Goal: Transaction & Acquisition: Purchase product/service

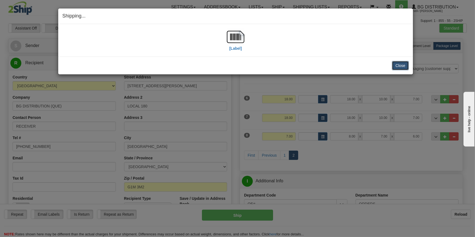
click at [401, 63] on button "Close" at bounding box center [400, 65] width 17 height 9
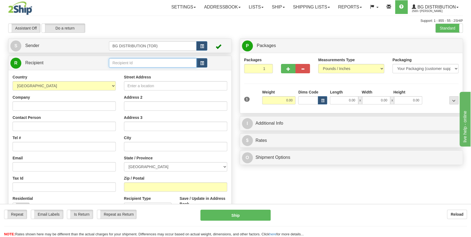
click at [157, 62] on input "text" at bounding box center [153, 62] width 88 height 9
click at [164, 74] on div "BG DISTRIBUTION (STB)" at bounding box center [151, 72] width 83 height 6
type input "BG DISTRIBUTION (STB)"
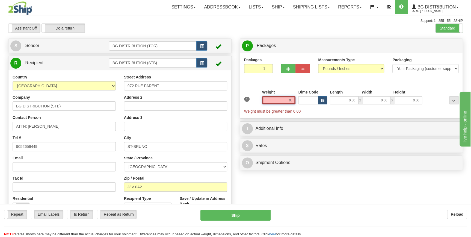
type input "0"
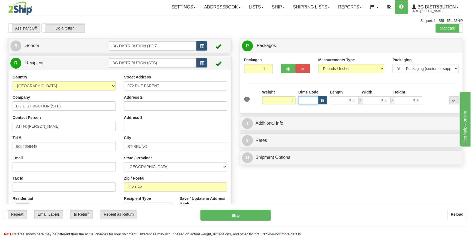
type input "6.00"
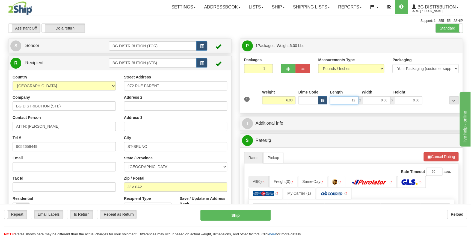
type input "12.00"
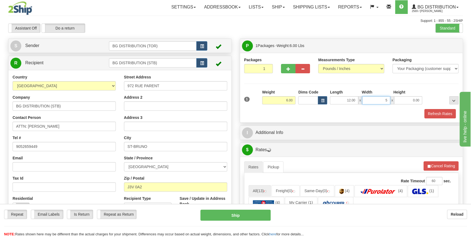
type input "5.00"
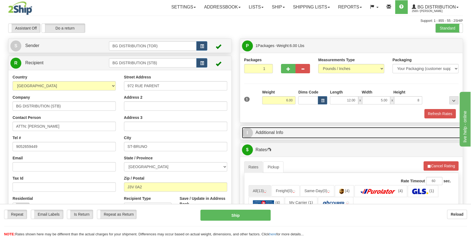
type input "8.00"
click at [319, 130] on link "I Additional Info" at bounding box center [351, 132] width 219 height 11
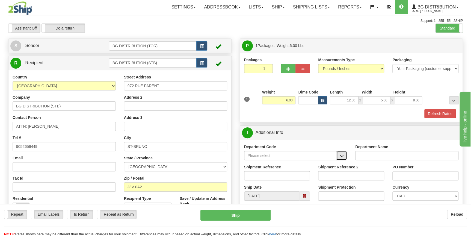
click at [340, 152] on button "button" at bounding box center [341, 155] width 11 height 9
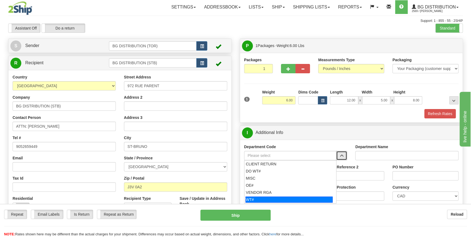
click at [299, 196] on li "WT#" at bounding box center [291, 199] width 92 height 7
type input "WT#"
type input "WAREHOUSE TRANSFERS"
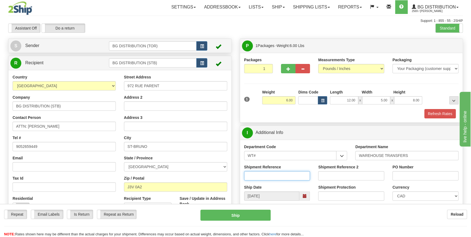
click at [284, 175] on input "Shipment Reference" at bounding box center [277, 175] width 66 height 9
type input "165386-00"
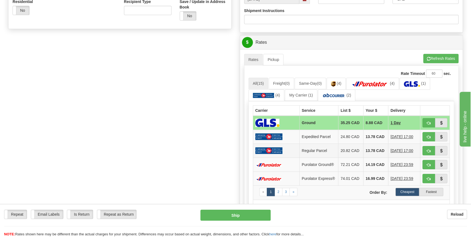
scroll to position [199, 0]
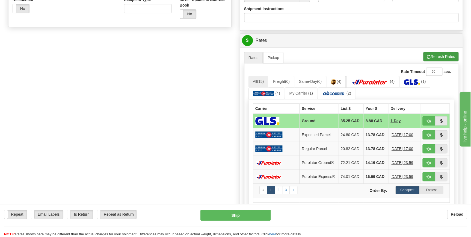
type input "STB"
click at [434, 58] on button "Refresh Rates" at bounding box center [441, 56] width 35 height 9
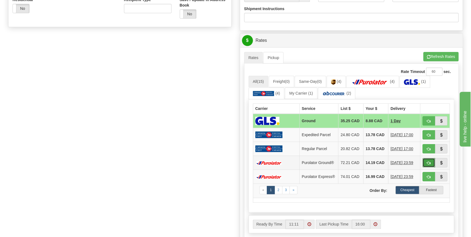
click at [427, 163] on span "button" at bounding box center [429, 163] width 4 height 4
type input "260"
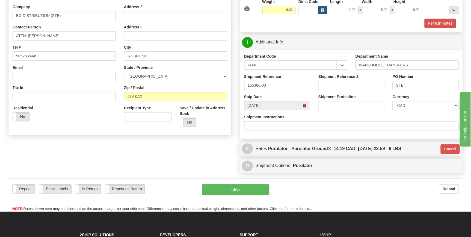
scroll to position [99, 0]
